Goal: Transaction & Acquisition: Book appointment/travel/reservation

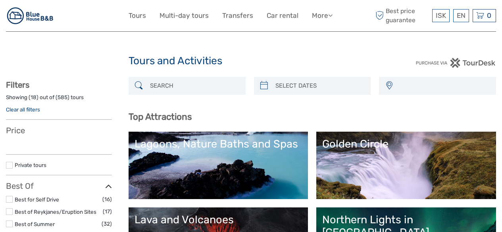
select select
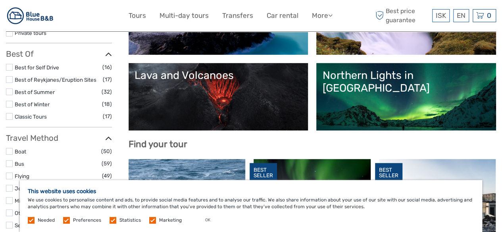
scroll to position [150, 0]
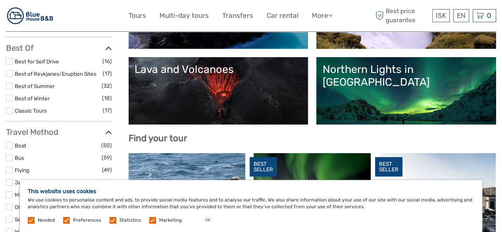
click at [468, 65] on div "Northern Lights in [GEOGRAPHIC_DATA]" at bounding box center [406, 76] width 168 height 26
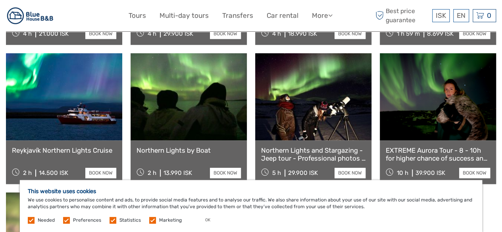
scroll to position [439, 0]
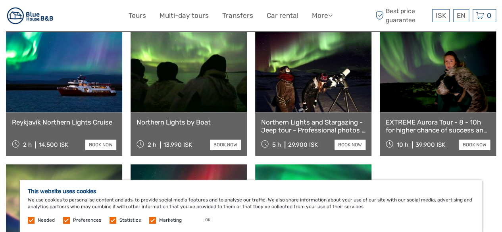
click at [200, 81] on link at bounding box center [188, 68] width 116 height 87
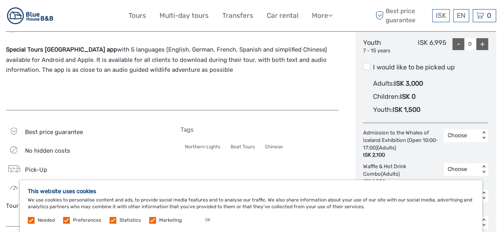
scroll to position [426, 0]
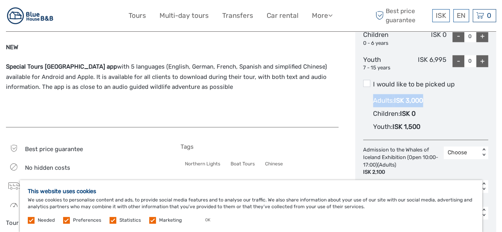
drag, startPoint x: 500, startPoint y: 93, endPoint x: 505, endPoint y: 74, distance: 19.8
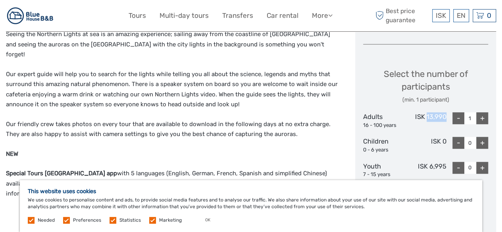
drag, startPoint x: 447, startPoint y: 102, endPoint x: 425, endPoint y: 108, distance: 22.9
click at [425, 112] on div "Adults 16 - 100 years ISK 13,990 - 1 +" at bounding box center [425, 120] width 125 height 17
copy div "13,990"
